Goal: Information Seeking & Learning: Learn about a topic

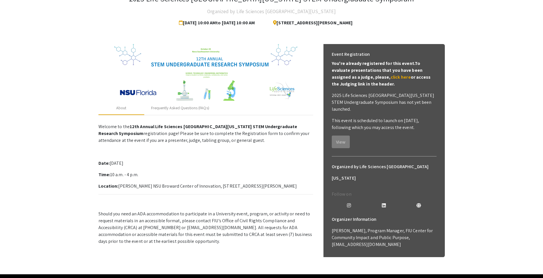
scroll to position [44, 0]
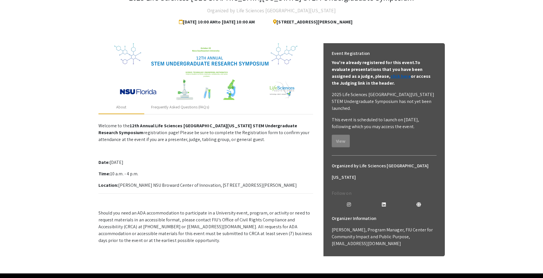
click at [391, 77] on link "click here" at bounding box center [401, 76] width 20 height 6
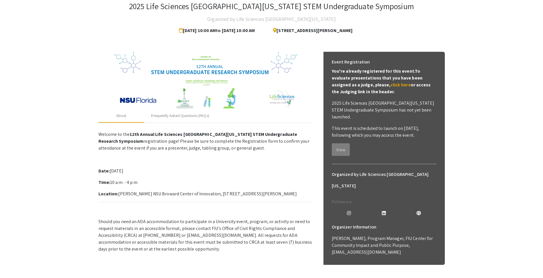
scroll to position [44, 0]
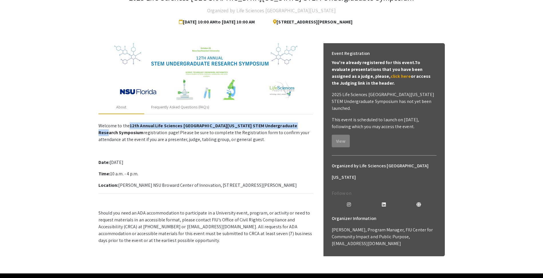
drag, startPoint x: 129, startPoint y: 124, endPoint x: 121, endPoint y: 132, distance: 11.3
click at [121, 132] on strong "12th Annual Life Sciences [GEOGRAPHIC_DATA][US_STATE] STEM Undergraduate Resear…" at bounding box center [197, 129] width 199 height 13
copy strong "12th Annual Life Sciences [GEOGRAPHIC_DATA][US_STATE] STEM Undergraduate Resear…"
click at [235, 186] on p "Location: Alan B. Levan NSU Broward Center of Innovation, 3100 Ray Ferrero Jr B…" at bounding box center [205, 185] width 215 height 7
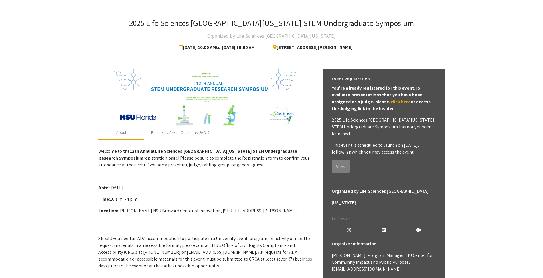
scroll to position [0, 0]
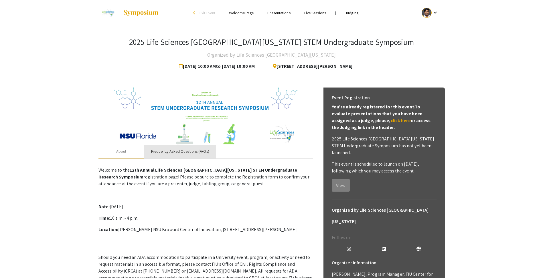
click at [177, 153] on div "Frequently Asked Questions (FAQs)" at bounding box center [180, 152] width 58 height 6
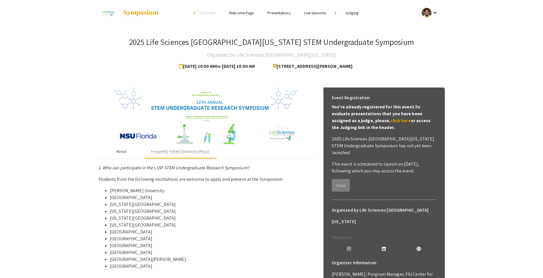
click at [122, 151] on div "About" at bounding box center [121, 152] width 10 height 6
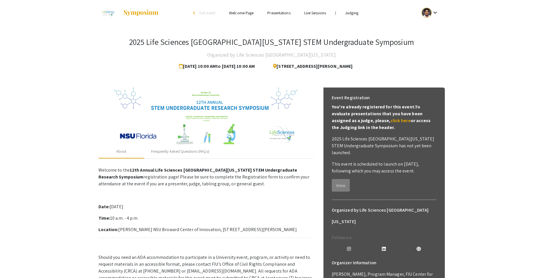
click at [521, 87] on app-registration-page-preview "2025 Life Sciences South Florida STEM Undergraduate Symposium Organized by Life…" at bounding box center [271, 172] width 543 height 292
click at [428, 11] on div at bounding box center [426, 13] width 10 height 10
click at [428, 24] on button "My Account" at bounding box center [432, 28] width 35 height 14
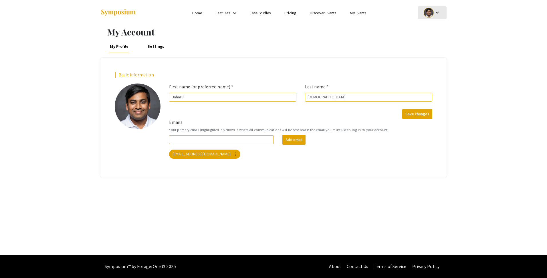
click at [427, 11] on div at bounding box center [429, 13] width 10 height 10
click at [430, 45] on button "My Submissions" at bounding box center [435, 42] width 35 height 14
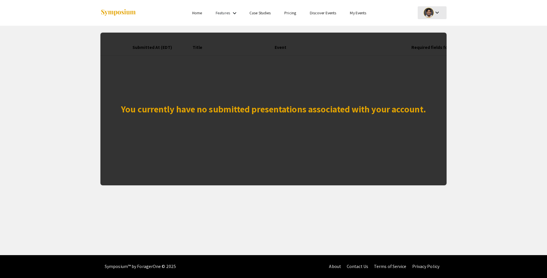
click at [432, 13] on div at bounding box center [429, 13] width 10 height 10
click at [433, 27] on button "My Account" at bounding box center [435, 28] width 35 height 14
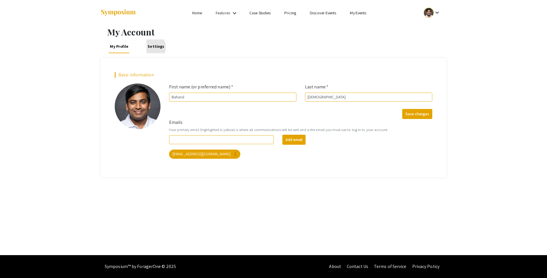
click at [150, 47] on link "Settings" at bounding box center [156, 46] width 19 height 14
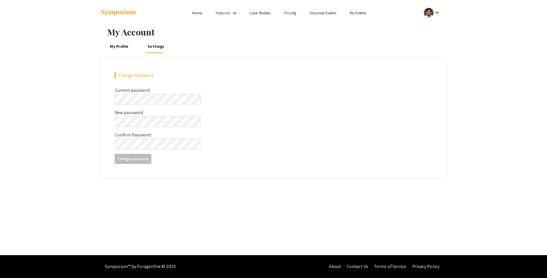
click at [116, 47] on link "My Profile" at bounding box center [119, 46] width 21 height 14
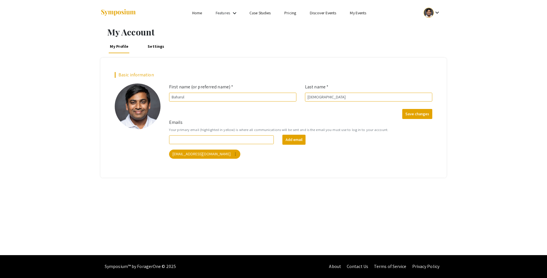
click at [290, 14] on link "Pricing" at bounding box center [290, 12] width 12 height 5
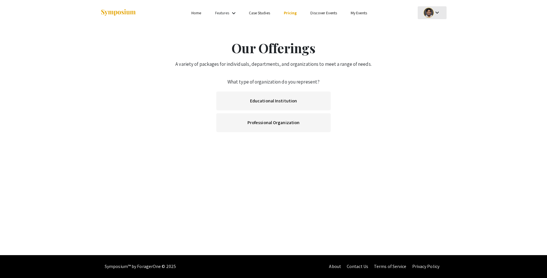
click at [435, 17] on div "keyboard_arrow_down" at bounding box center [432, 12] width 20 height 13
click at [266, 106] on div at bounding box center [273, 139] width 547 height 278
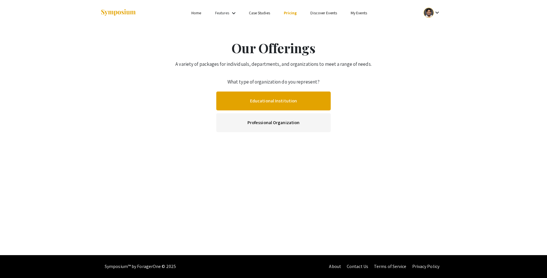
click at [274, 100] on link "Educational Institution" at bounding box center [273, 101] width 114 height 19
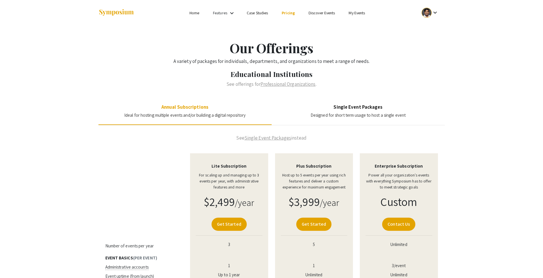
click at [125, 14] on img at bounding box center [116, 13] width 36 height 8
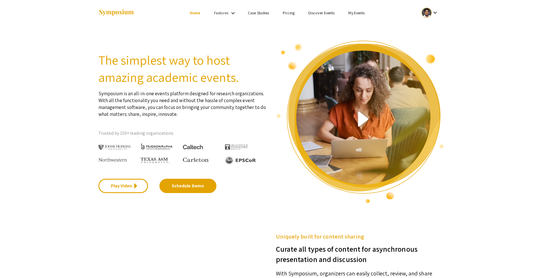
click at [230, 14] on mat-icon "keyboard_arrow_down" at bounding box center [232, 13] width 7 height 7
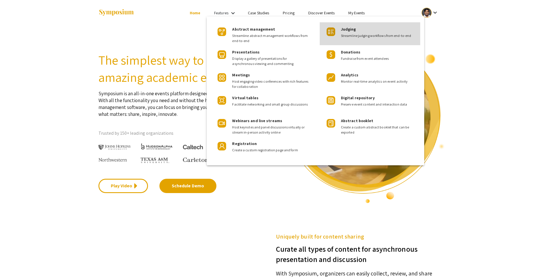
click at [354, 36] on span "Streamline judging workflows from end-to-end" at bounding box center [378, 35] width 75 height 5
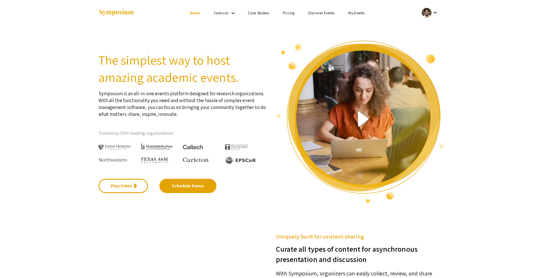
click at [425, 15] on div at bounding box center [426, 13] width 10 height 10
click at [434, 40] on button "My Submissions" at bounding box center [432, 42] width 35 height 14
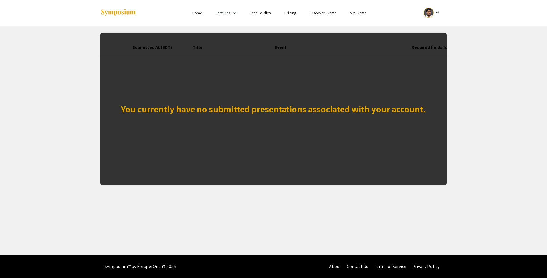
click at [428, 16] on div at bounding box center [429, 13] width 10 height 10
click at [429, 29] on button "My Account" at bounding box center [435, 28] width 35 height 14
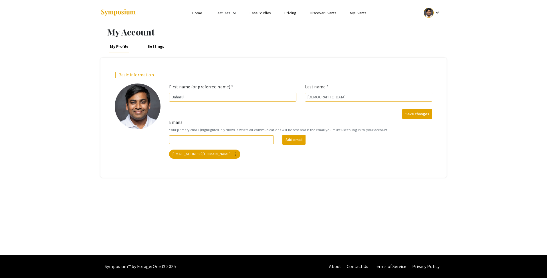
click at [114, 15] on img at bounding box center [118, 13] width 36 height 8
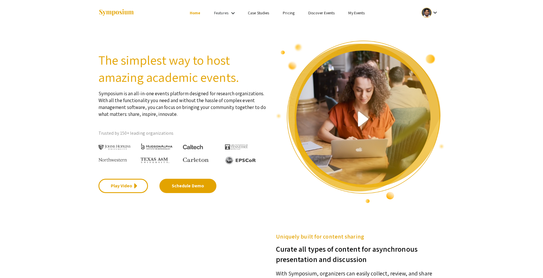
click at [194, 14] on link "Home" at bounding box center [195, 12] width 11 height 5
click at [224, 13] on link "Features" at bounding box center [221, 12] width 14 height 5
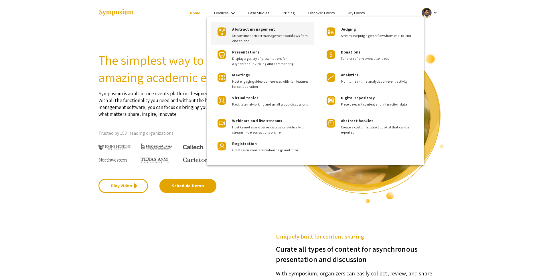
click at [252, 31] on span "Abstract management" at bounding box center [253, 29] width 43 height 5
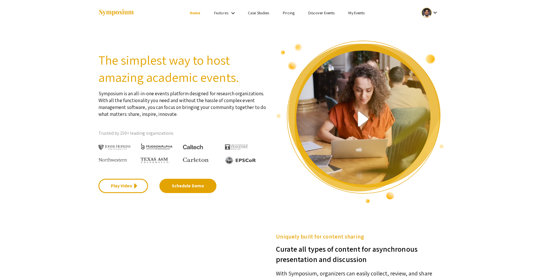
click at [328, 13] on link "Discover Events" at bounding box center [321, 12] width 27 height 5
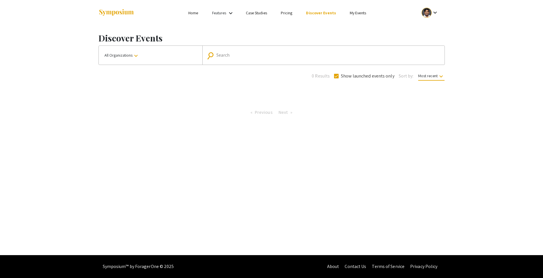
click at [354, 12] on link "My Events" at bounding box center [358, 12] width 16 height 5
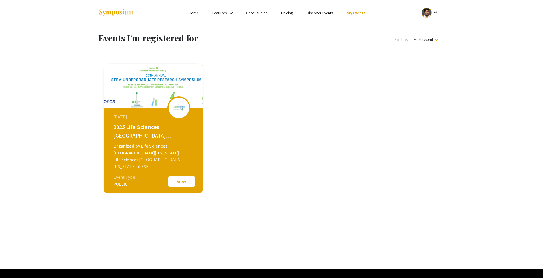
click at [189, 183] on button "View" at bounding box center [181, 182] width 29 height 12
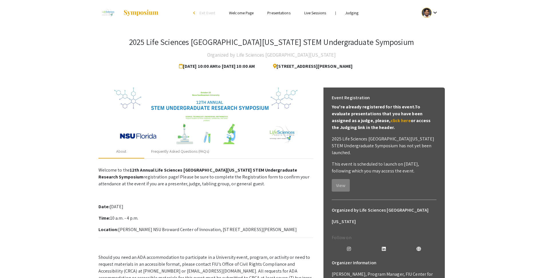
drag, startPoint x: 275, startPoint y: 66, endPoint x: 379, endPoint y: 63, distance: 103.3
click at [364, 63] on div "[STREET_ADDRESS][PERSON_NAME]" at bounding box center [313, 66] width 101 height 11
copy span "[STREET_ADDRESS][PERSON_NAME]"
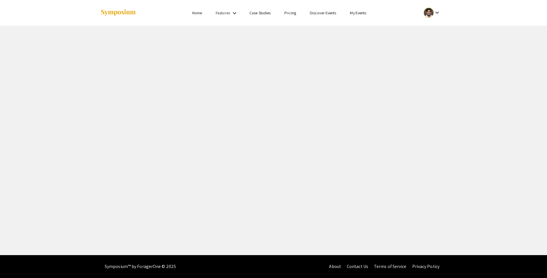
click at [429, 15] on div at bounding box center [429, 13] width 10 height 10
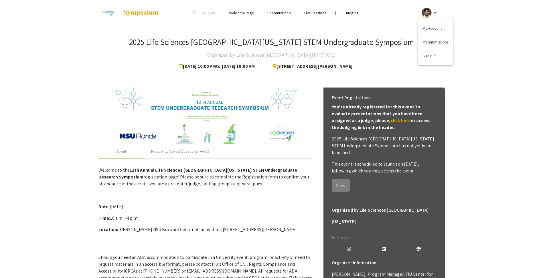
click at [482, 150] on div at bounding box center [271, 139] width 543 height 278
click at [391, 120] on link "click here" at bounding box center [401, 121] width 20 height 6
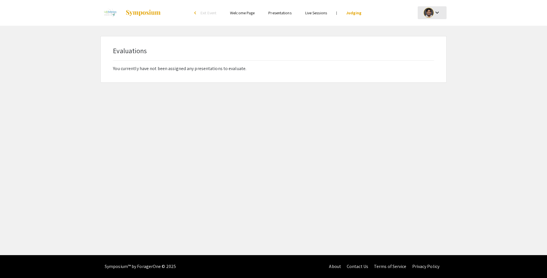
click at [430, 13] on div at bounding box center [429, 13] width 10 height 10
drag, startPoint x: 367, startPoint y: 169, endPoint x: 350, endPoint y: 170, distance: 16.6
click at [367, 169] on div at bounding box center [273, 139] width 547 height 278
click at [432, 15] on div at bounding box center [429, 13] width 10 height 10
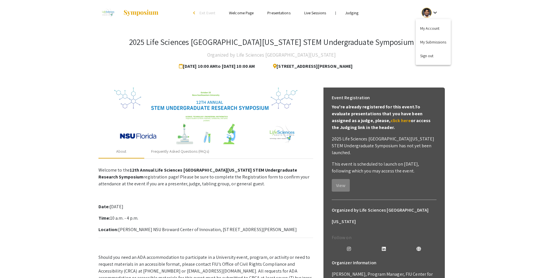
click at [240, 15] on div at bounding box center [271, 139] width 543 height 278
click at [279, 13] on link "Presentations" at bounding box center [278, 12] width 23 height 5
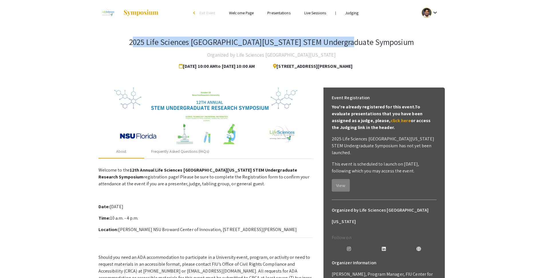
drag, startPoint x: 164, startPoint y: 43, endPoint x: 377, endPoint y: 37, distance: 213.8
click at [377, 37] on h3 "2025 Life Sciences [GEOGRAPHIC_DATA][US_STATE] STEM Undergraduate Symposium" at bounding box center [271, 42] width 285 height 10
click at [207, 116] on img at bounding box center [205, 116] width 183 height 57
click at [239, 11] on link "Welcome Page" at bounding box center [241, 12] width 25 height 5
click at [246, 13] on link "Welcome Page" at bounding box center [241, 12] width 25 height 5
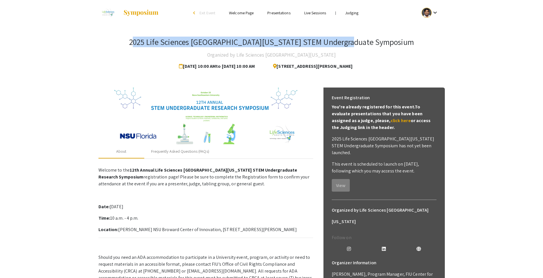
click at [233, 14] on link "Welcome Page" at bounding box center [241, 12] width 25 height 5
